Goal: Task Accomplishment & Management: Manage account settings

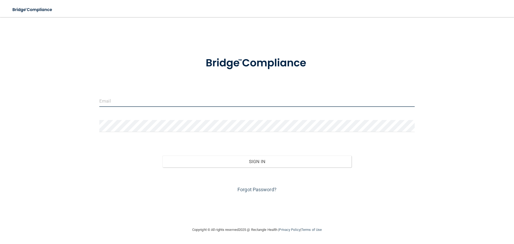
click at [122, 101] on input "email" at bounding box center [257, 101] width 316 height 12
type input "[EMAIL_ADDRESS][DOMAIN_NAME]"
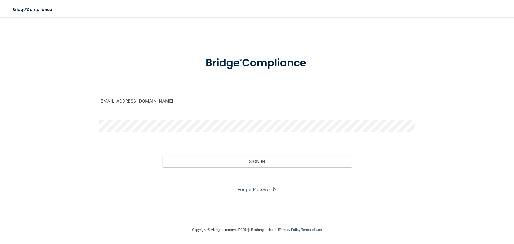
click at [163, 156] on button "Sign In" at bounding box center [257, 162] width 189 height 12
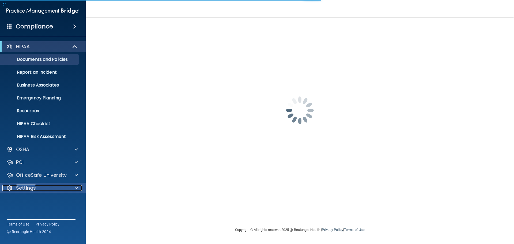
click at [20, 188] on p "Settings" at bounding box center [26, 188] width 20 height 6
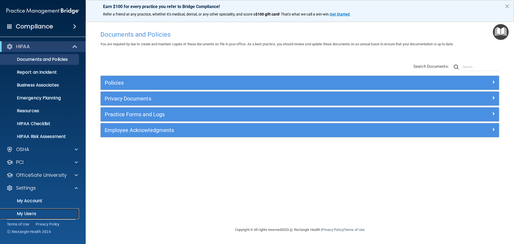
click at [29, 212] on p "My Users" at bounding box center [39, 213] width 73 height 5
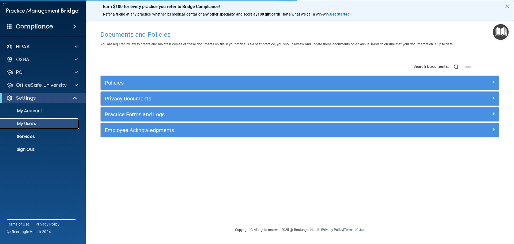
select select "20"
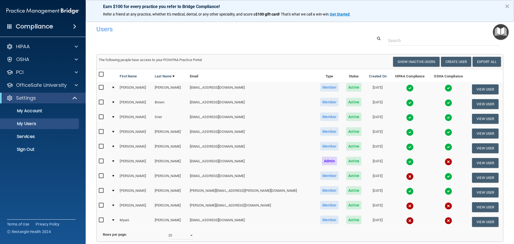
click at [101, 220] on input "checkbox" at bounding box center [102, 220] width 6 height 4
checkbox input "true"
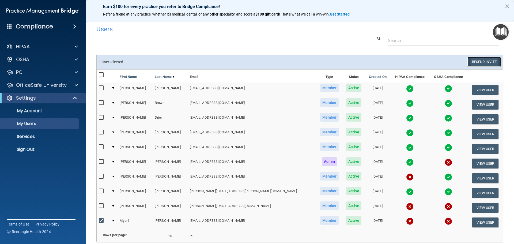
click at [482, 61] on button "Resend Invite" at bounding box center [484, 62] width 33 height 10
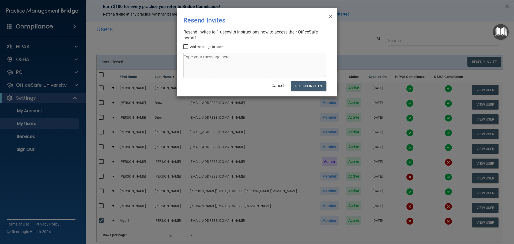
click at [187, 46] on input "Add message to users" at bounding box center [187, 47] width 6 height 4
checkbox input "true"
click at [191, 58] on textarea at bounding box center [255, 65] width 143 height 25
drag, startPoint x: 208, startPoint y: 57, endPoint x: 186, endPoint y: 56, distance: 22.0
click at [186, 56] on textarea "Complete all sections except for the COVIS" at bounding box center [255, 65] width 143 height 25
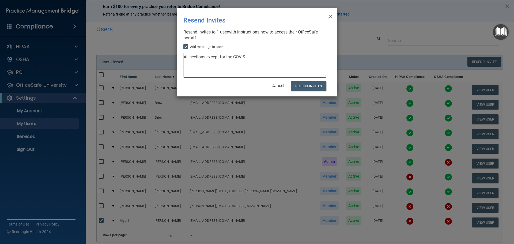
click at [253, 54] on textarea "All sections except for the COVIS" at bounding box center [255, 65] width 143 height 25
type textarea "All sections except for the COVID, please."
click at [304, 86] on button "Resend Invites" at bounding box center [309, 86] width 36 height 10
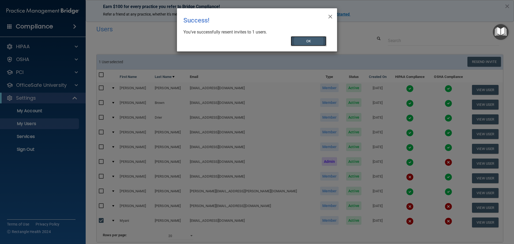
click at [315, 41] on button "OK" at bounding box center [309, 41] width 36 height 10
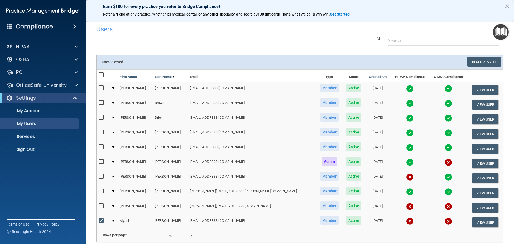
click at [102, 221] on input "checkbox" at bounding box center [102, 221] width 6 height 4
checkbox input "false"
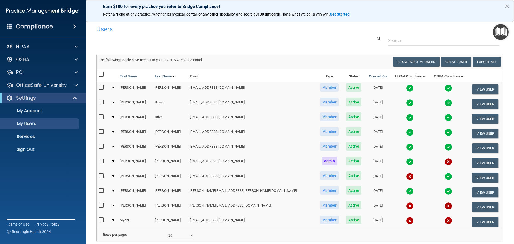
click at [101, 205] on input "checkbox" at bounding box center [102, 205] width 6 height 4
checkbox input "true"
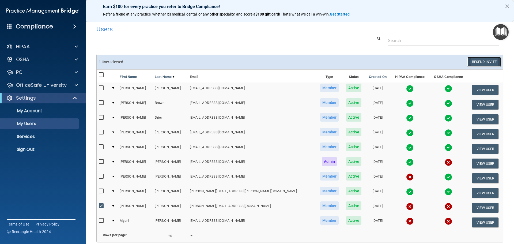
click at [482, 61] on button "Resend Invite" at bounding box center [484, 62] width 33 height 10
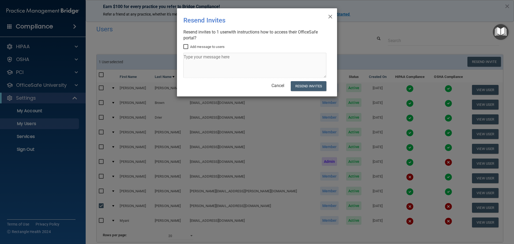
click at [185, 46] on input "Add message to users" at bounding box center [187, 47] width 6 height 4
checkbox input "true"
click at [190, 58] on textarea at bounding box center [255, 65] width 143 height 25
type textarea "Please complete all sections except for the COVID."
click at [304, 86] on button "Resend Invites" at bounding box center [309, 86] width 36 height 10
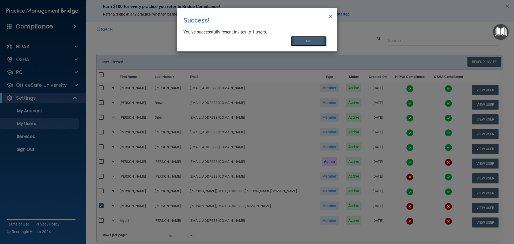
click at [310, 41] on button "OK" at bounding box center [309, 41] width 36 height 10
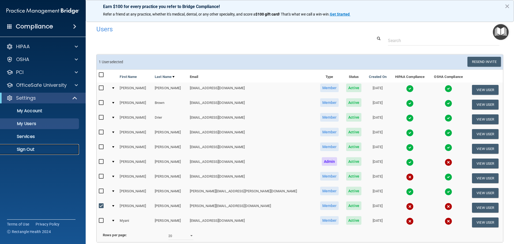
click at [26, 150] on p "Sign Out" at bounding box center [39, 149] width 73 height 5
